Goal: Find specific page/section: Find specific page/section

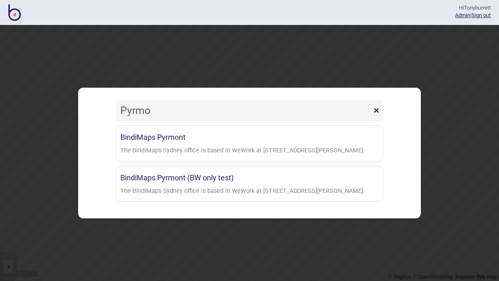
type input "Pyrmon"
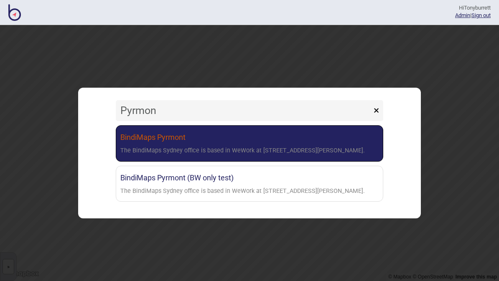
click at [184, 151] on div "The BindiMaps Sydney office is based in WeWork at [STREET_ADDRESS][PERSON_NAME]." at bounding box center [242, 151] width 245 height 12
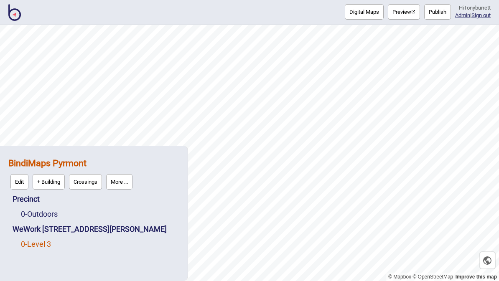
click at [42, 248] on link "0 - Level 3" at bounding box center [36, 244] width 30 height 9
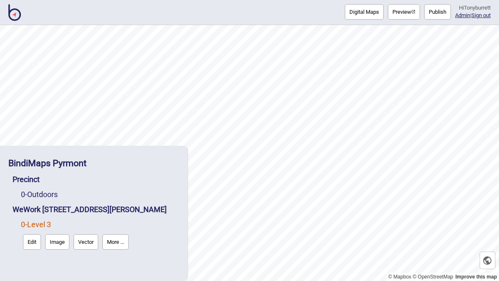
click at [121, 245] on button "More ..." at bounding box center [115, 242] width 26 height 15
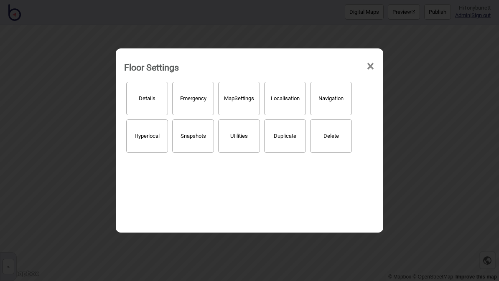
click at [156, 89] on button "Details" at bounding box center [147, 98] width 42 height 33
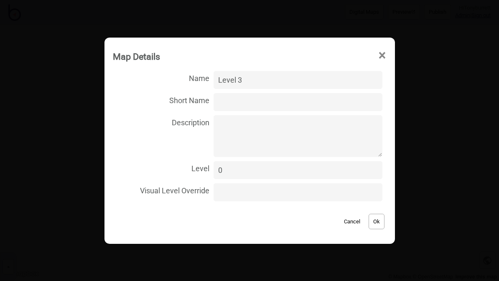
click at [284, 137] on textarea "Description" at bounding box center [298, 136] width 168 height 42
click at [378, 59] on span "×" at bounding box center [382, 56] width 9 height 28
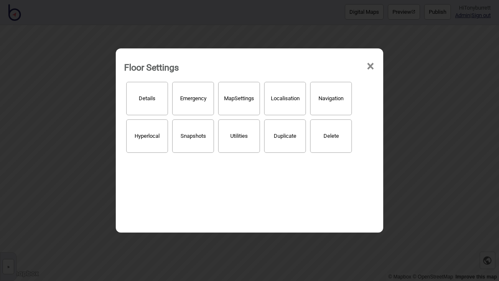
click at [373, 55] on span "×" at bounding box center [370, 67] width 9 height 28
